Goal: Go to known website: Go to known website

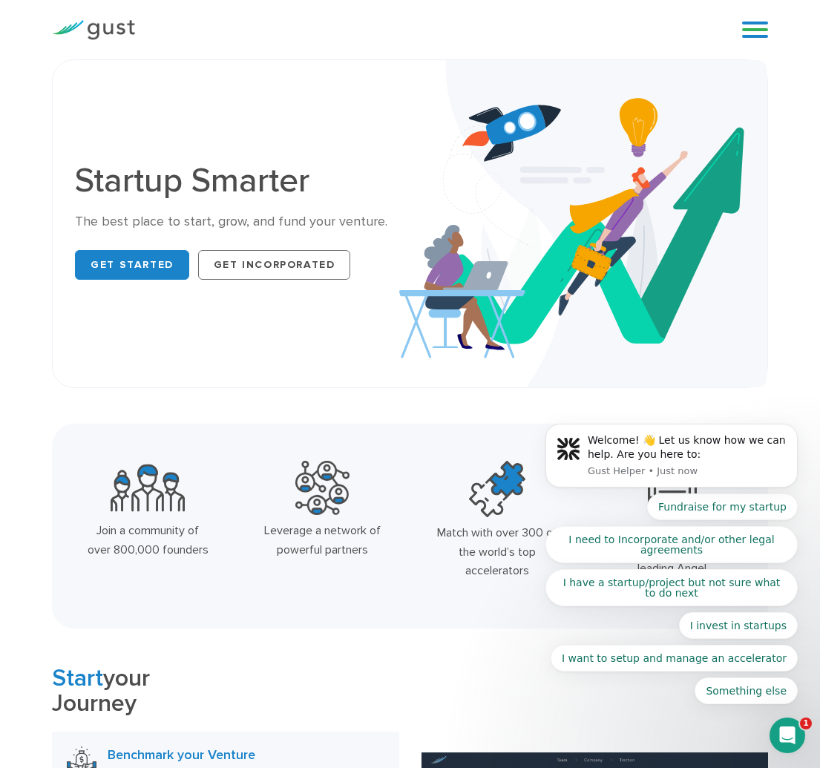
click at [765, 25] on link at bounding box center [755, 30] width 26 height 22
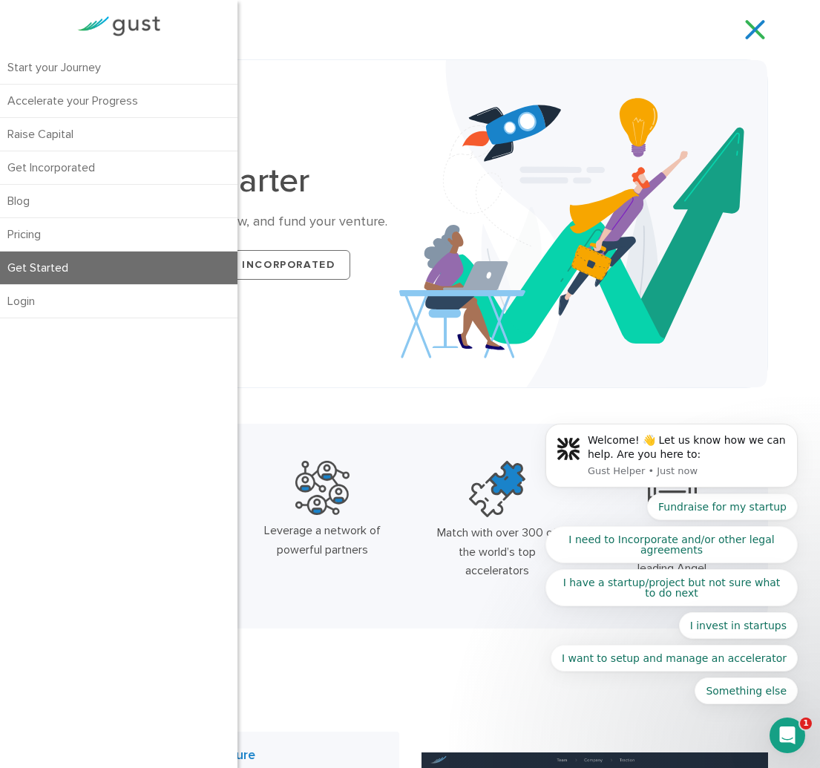
click at [86, 278] on link "Get Started" at bounding box center [119, 268] width 238 height 33
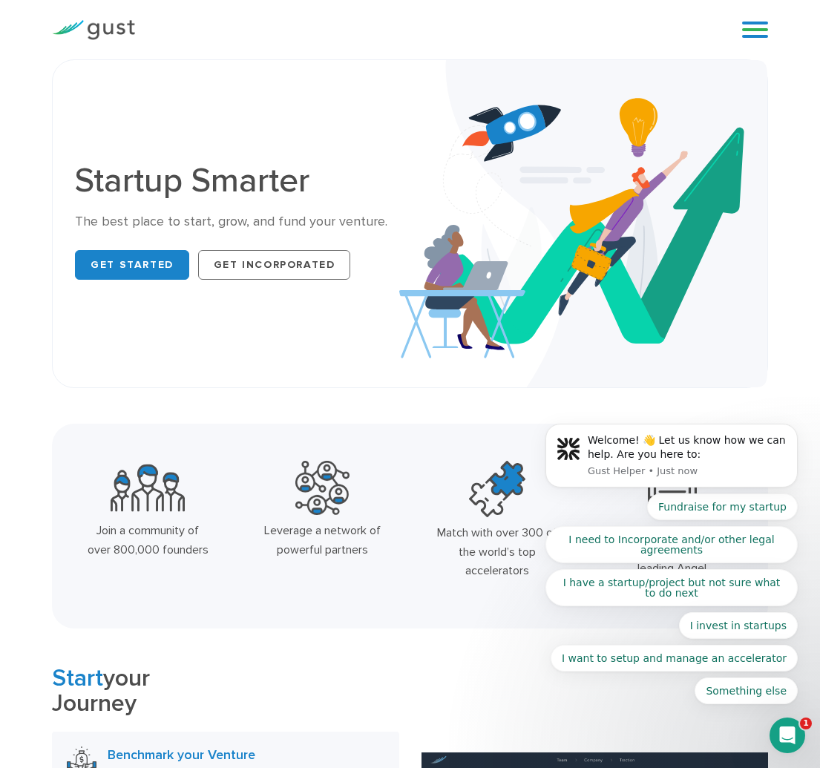
click at [749, 30] on link at bounding box center [755, 30] width 26 height 22
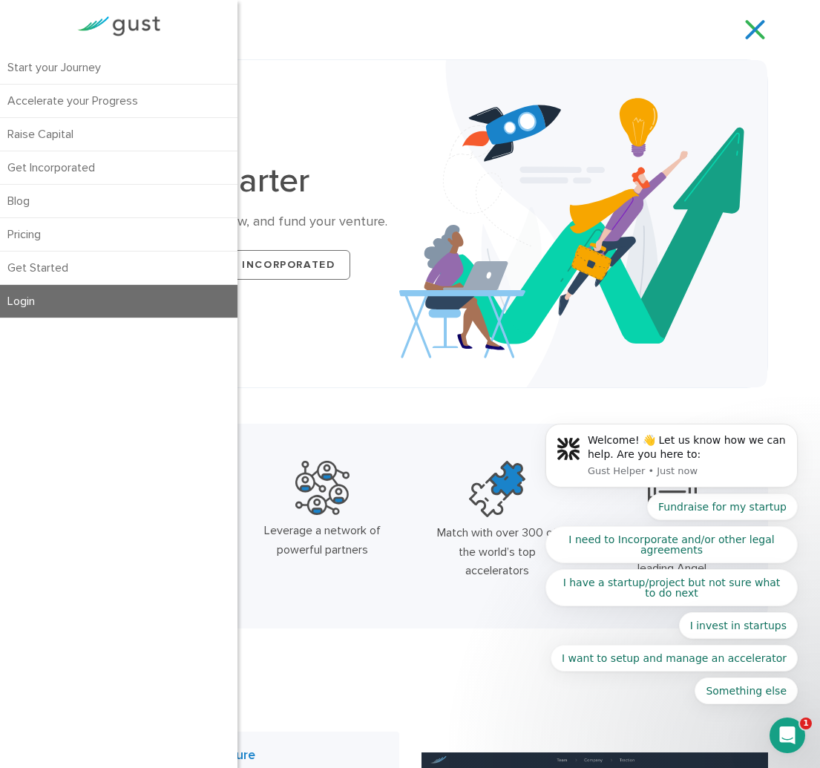
click at [16, 297] on link "Login" at bounding box center [119, 301] width 238 height 33
